Goal: Navigation & Orientation: Find specific page/section

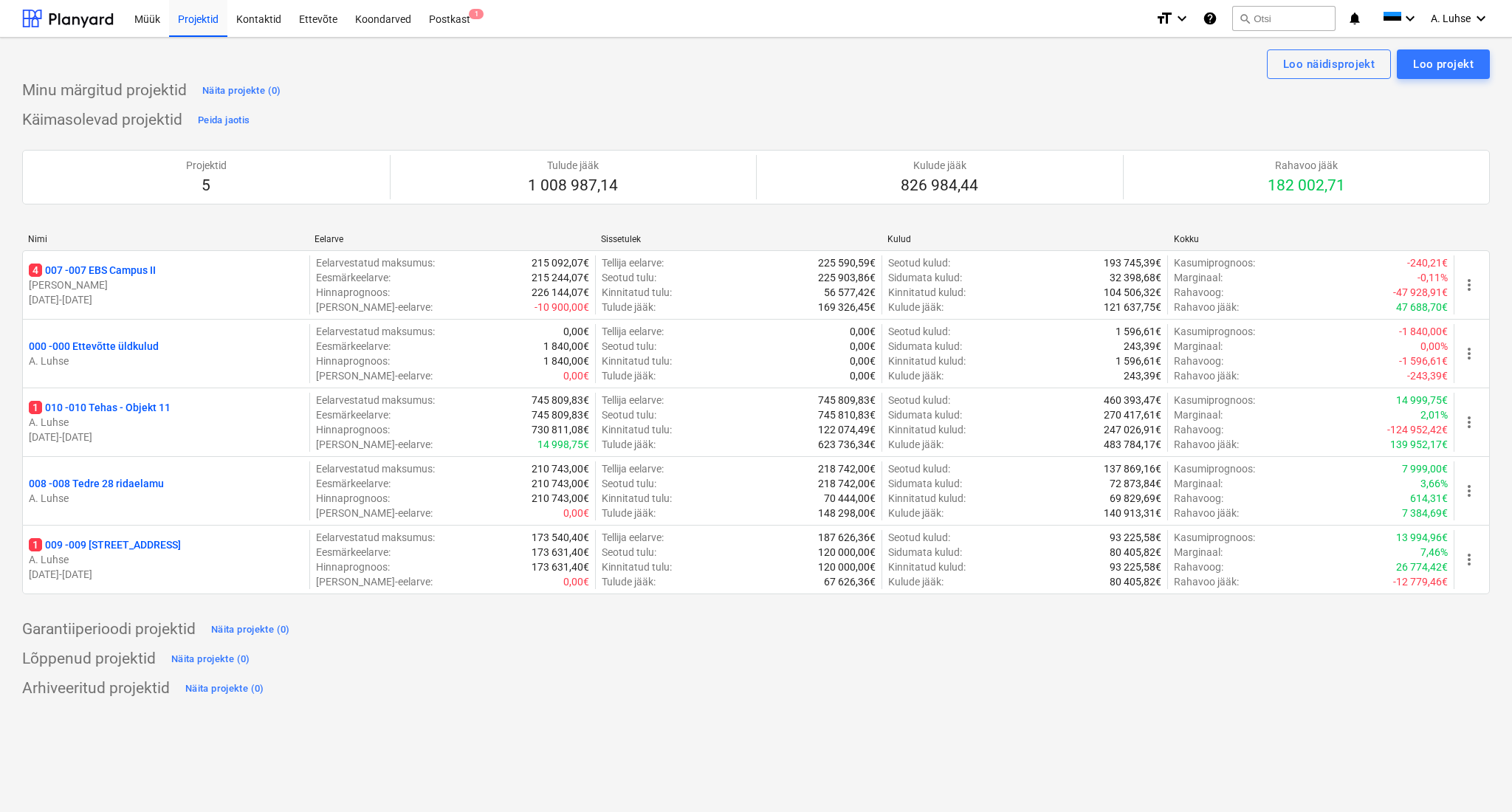
click at [687, 99] on div "Minu märgitud projektid Näita projekte (0)" at bounding box center [756, 91] width 1467 height 24
click at [462, 19] on div "Postkast 1" at bounding box center [449, 18] width 59 height 38
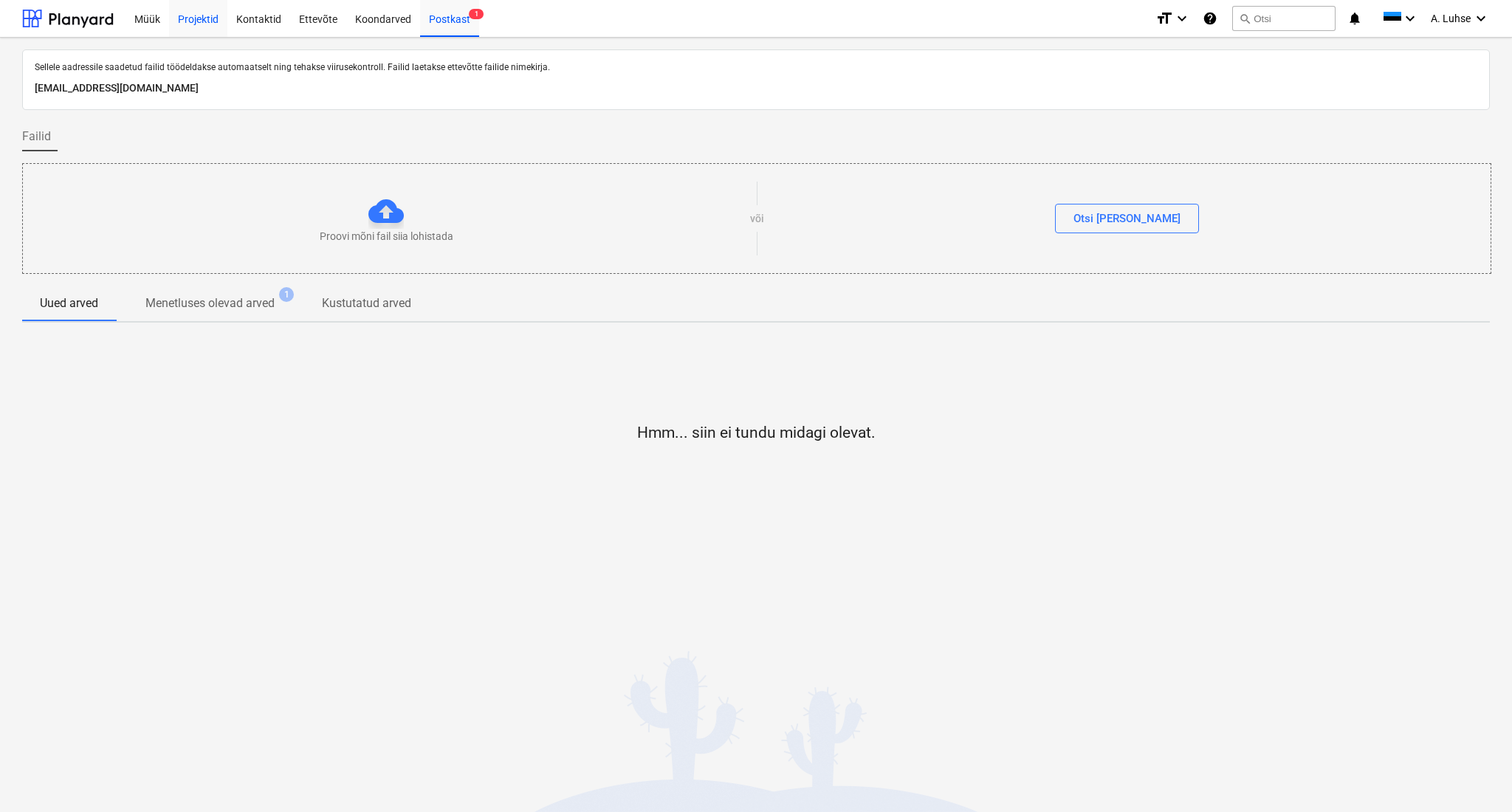
click at [192, 24] on div "Projektid" at bounding box center [198, 18] width 58 height 38
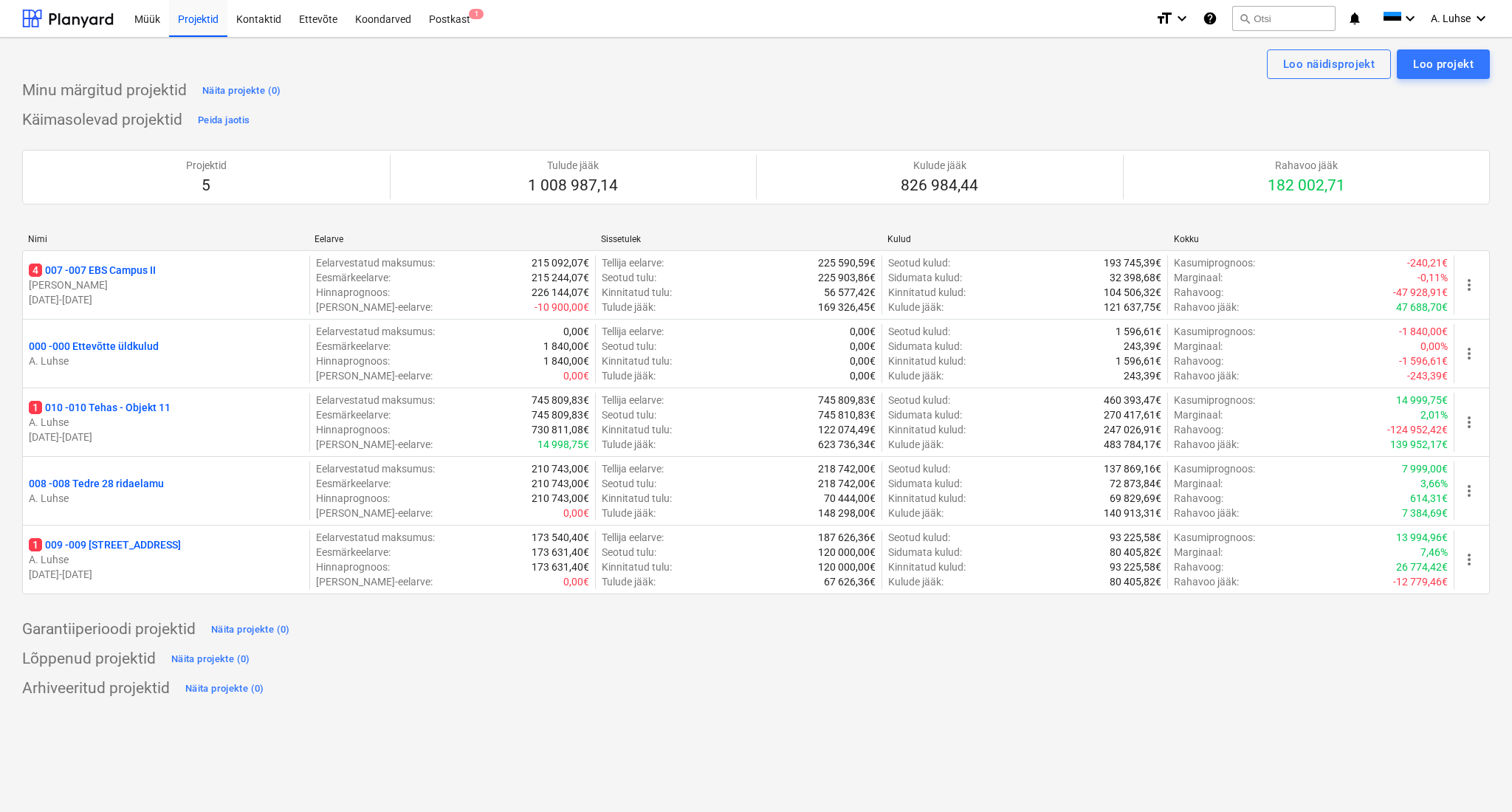
click at [407, 111] on div "Käimasolevad projektid Peida jaotis Projektid 5 Tulude jääk 1 008 987,14 Kulude…" at bounding box center [756, 360] width 1467 height 504
click at [650, 707] on div "Loo näidisprojekt Loo projekt Minu märgitud projektid Näita projekte (0) Käimas…" at bounding box center [756, 425] width 1512 height 774
